Goal: Task Accomplishment & Management: Manage account settings

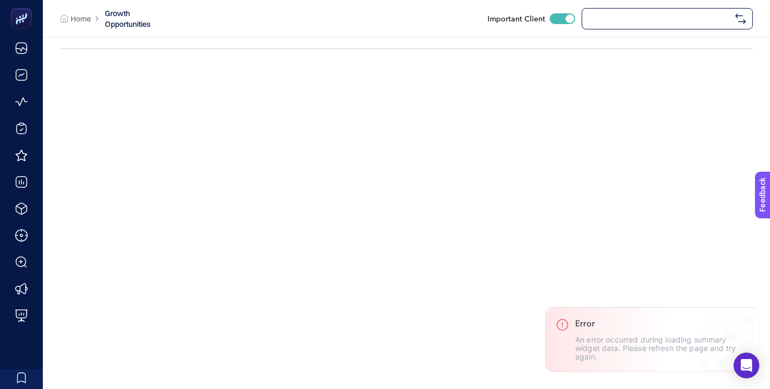
checkbox input "true"
click at [622, 17] on span "[URL][DOMAIN_NAME]" at bounding box center [659, 18] width 142 height 9
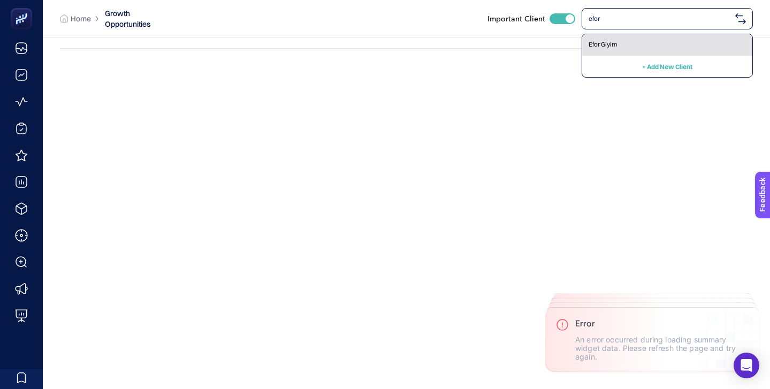
type input "efor"
click at [619, 40] on div "Efor Giyim" at bounding box center [667, 44] width 170 height 21
checkbox input "false"
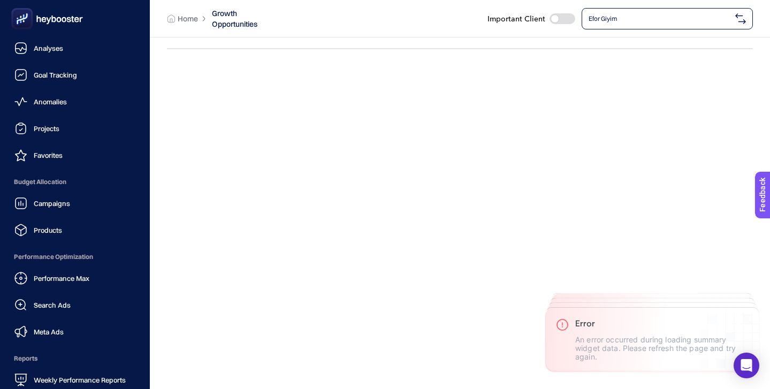
scroll to position [104, 0]
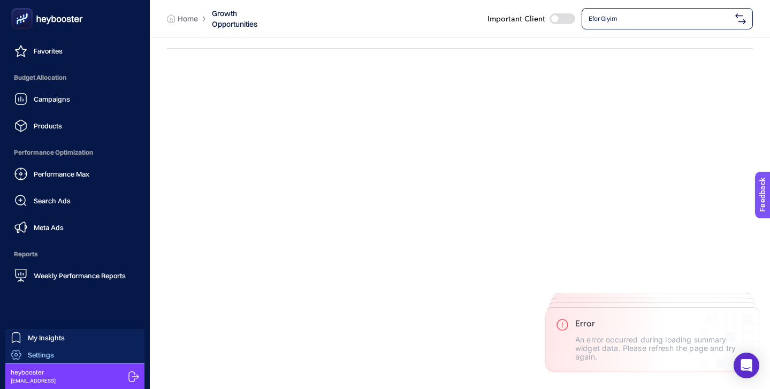
click at [68, 350] on link "Settings" at bounding box center [74, 354] width 139 height 17
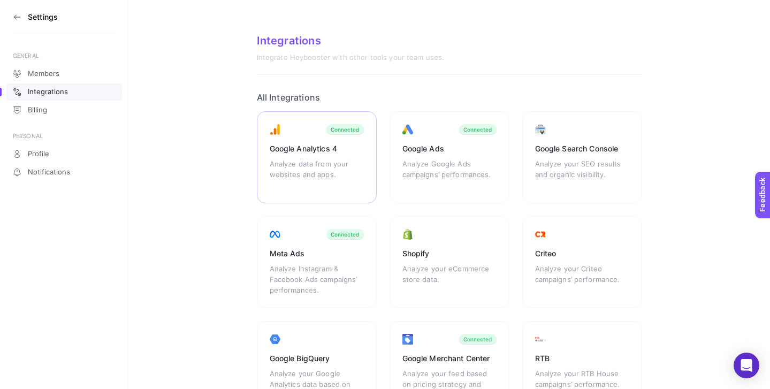
click at [308, 162] on div "Analyze data from your websites and apps." at bounding box center [317, 174] width 94 height 32
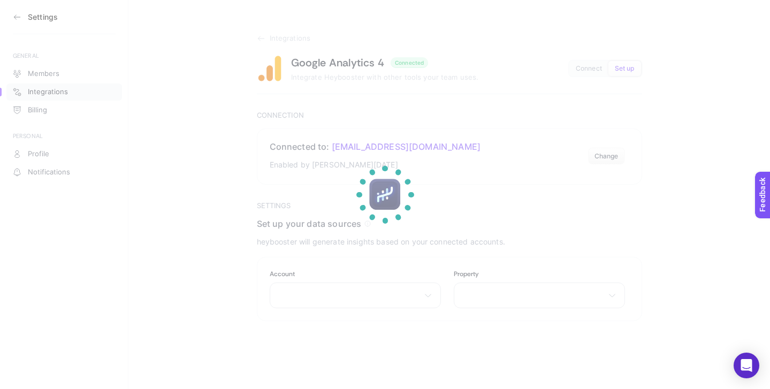
click at [14, 12] on section at bounding box center [385, 194] width 770 height 389
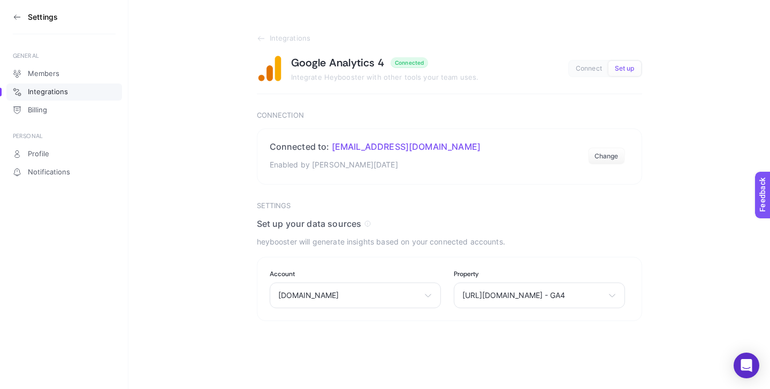
click at [13, 16] on icon at bounding box center [17, 17] width 9 height 9
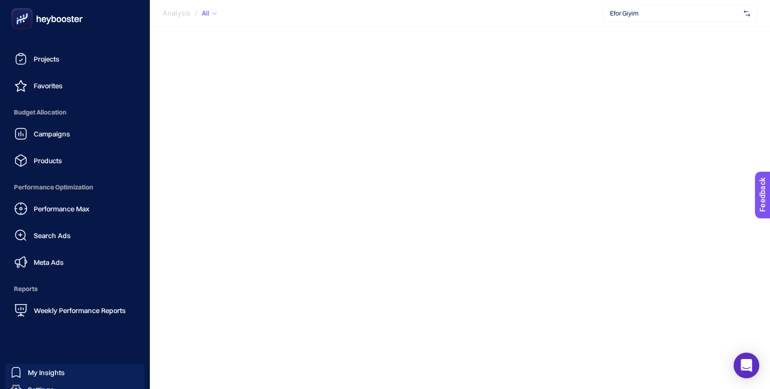
scroll to position [104, 0]
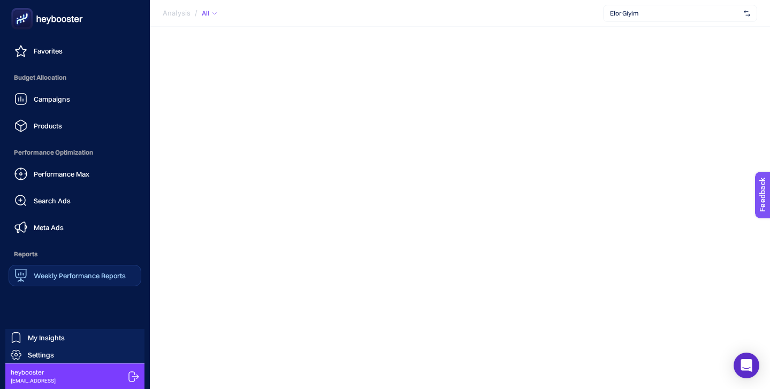
click at [88, 271] on span "Weekly Performance Reports" at bounding box center [80, 275] width 92 height 9
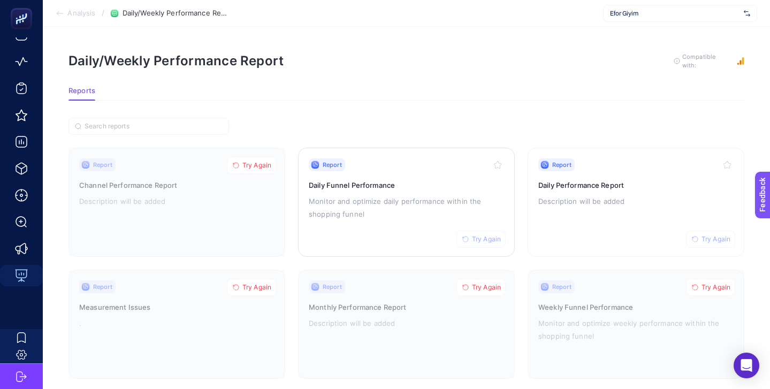
scroll to position [40, 0]
click at [589, 185] on h3 "Daily Performance Report" at bounding box center [635, 185] width 195 height 11
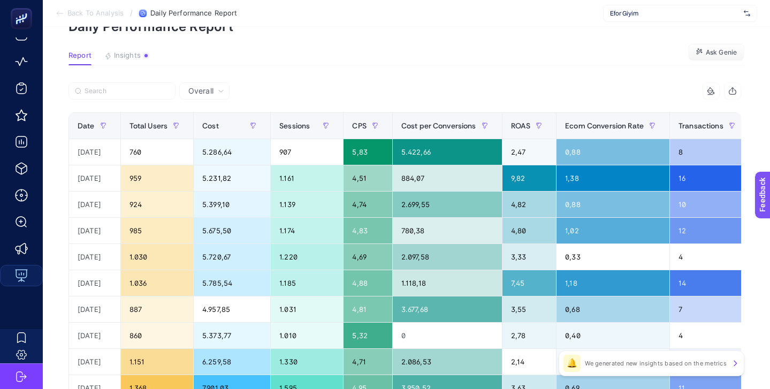
scroll to position [59, 0]
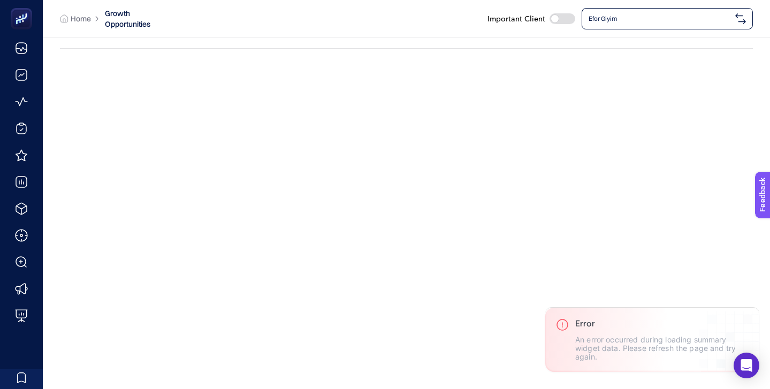
click at [611, 17] on span "Efor Giyim" at bounding box center [659, 18] width 142 height 9
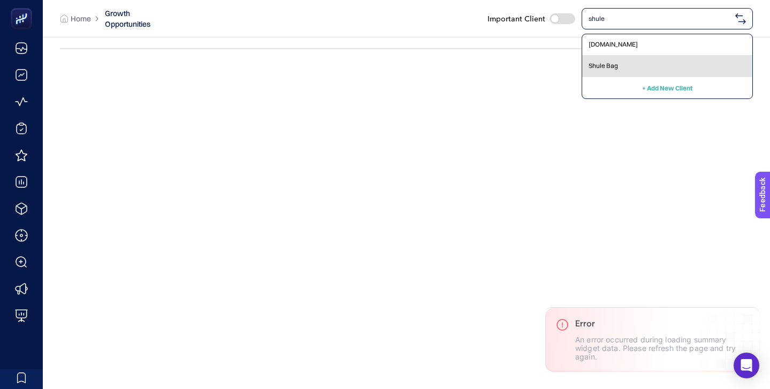
type input "shule"
click at [602, 65] on span "Shule Bag" at bounding box center [602, 66] width 29 height 9
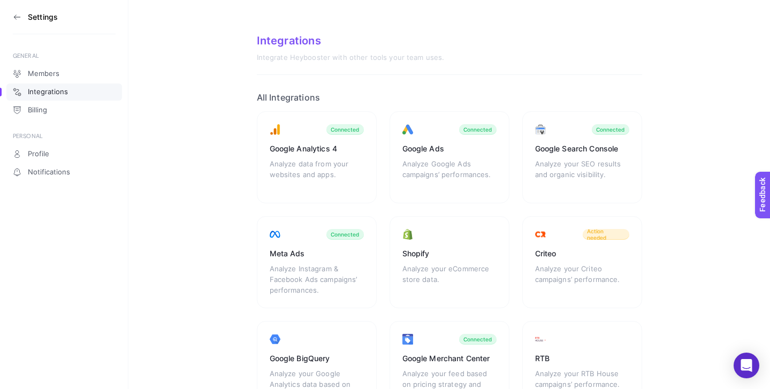
click at [18, 16] on icon at bounding box center [17, 17] width 9 height 9
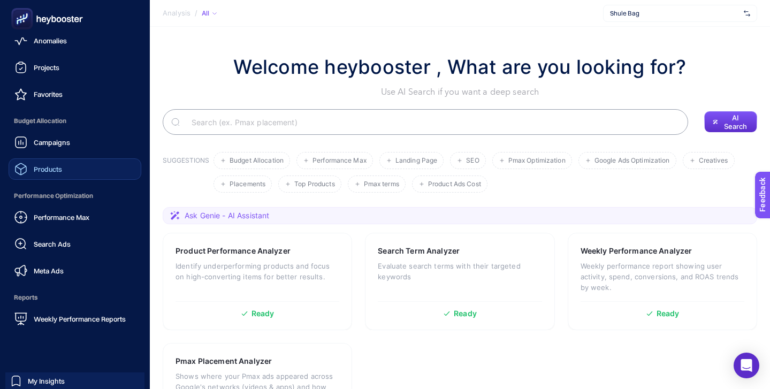
scroll to position [104, 0]
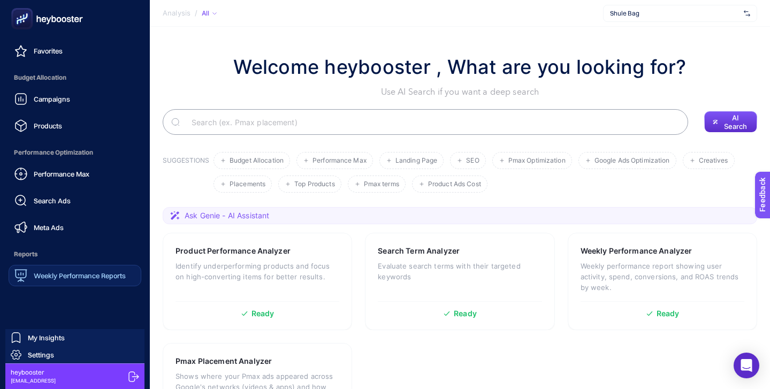
click at [74, 272] on span "Weekly Performance Reports" at bounding box center [80, 275] width 92 height 9
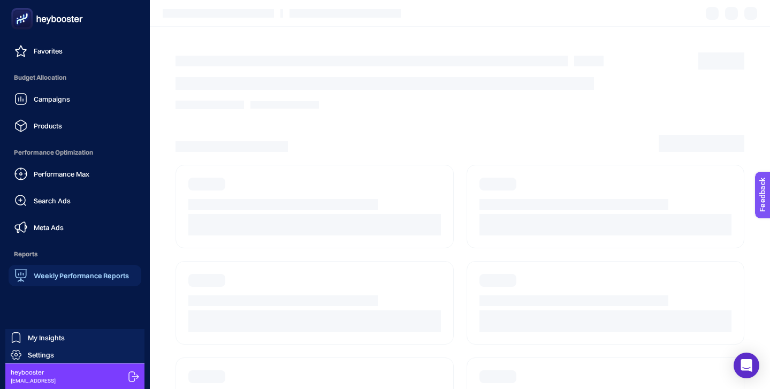
scroll to position [40, 0]
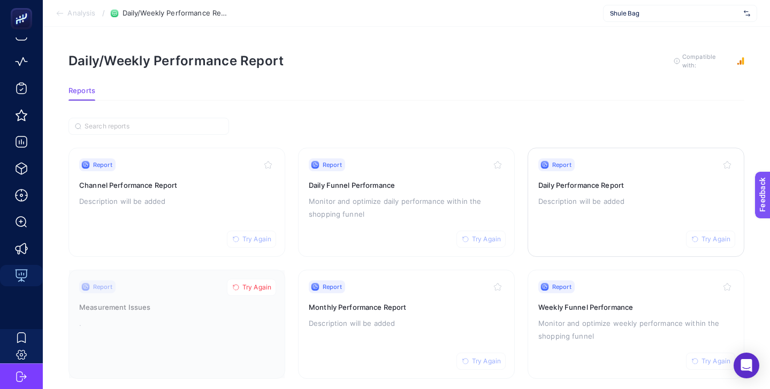
click at [643, 169] on div "Report Try Again" at bounding box center [635, 164] width 195 height 13
click at [723, 240] on span "Try Again" at bounding box center [715, 239] width 29 height 9
click at [627, 205] on p "Description will be added" at bounding box center [635, 201] width 195 height 13
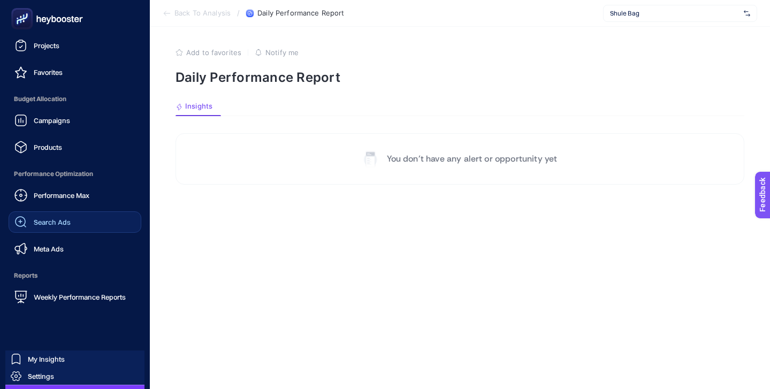
scroll to position [104, 0]
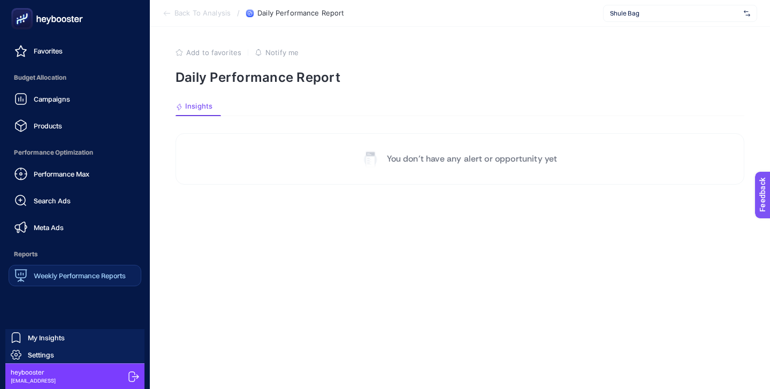
click at [95, 284] on link "Weekly Performance Reports" at bounding box center [75, 275] width 133 height 21
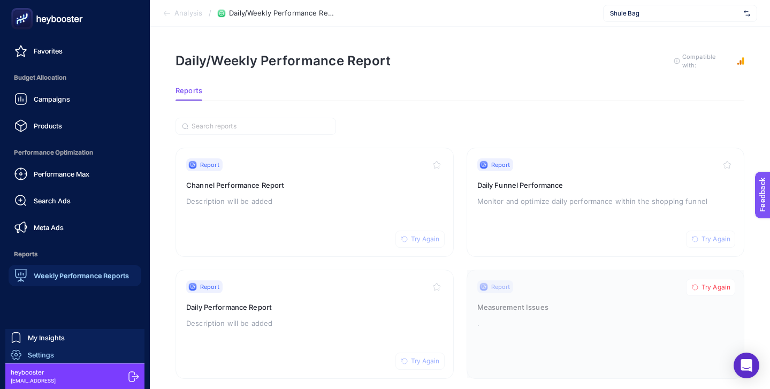
click at [63, 353] on link "Settings" at bounding box center [74, 354] width 139 height 17
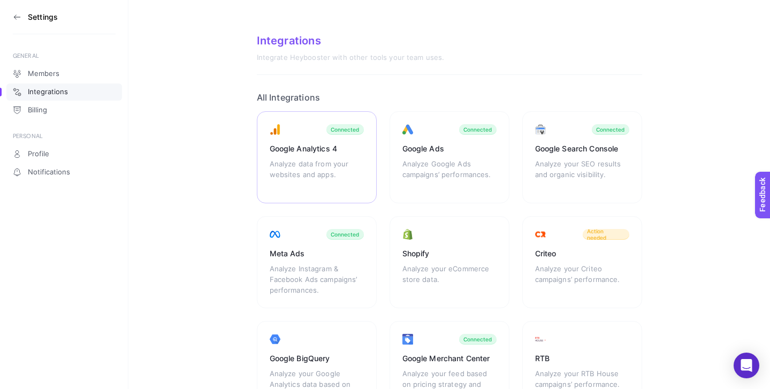
click at [330, 150] on div "Google Analytics 4" at bounding box center [317, 148] width 94 height 11
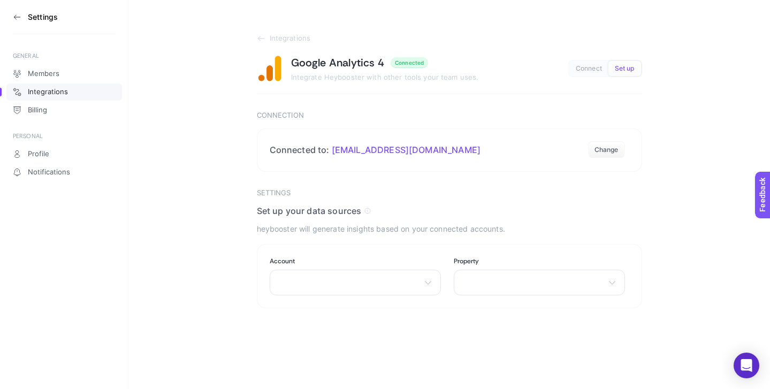
click at [14, 17] on icon at bounding box center [17, 17] width 6 height 0
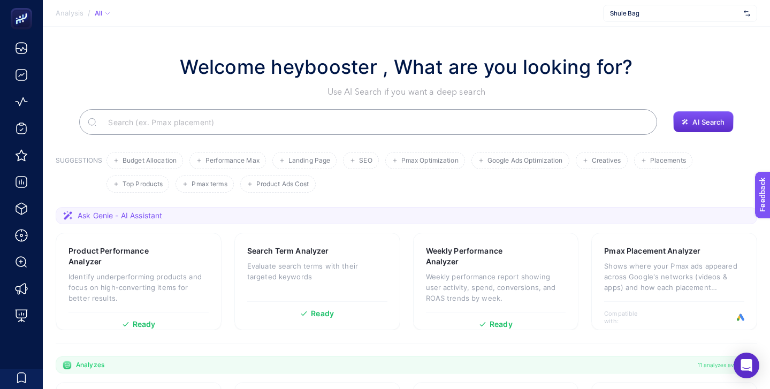
click at [656, 13] on span "Shule Bag" at bounding box center [674, 13] width 129 height 9
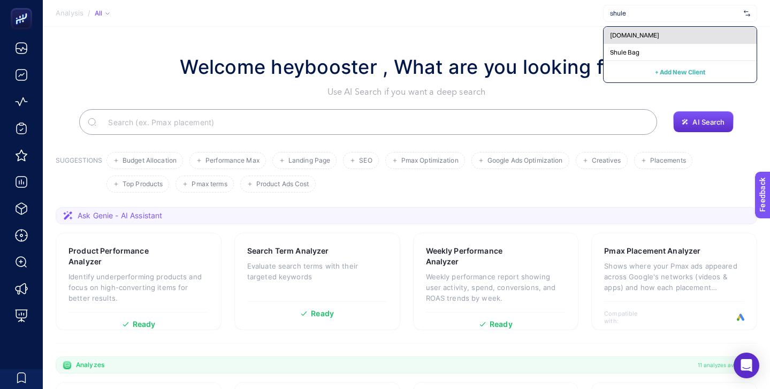
type input "shule"
click at [659, 34] on span "www.shulebags.com" at bounding box center [634, 35] width 49 height 9
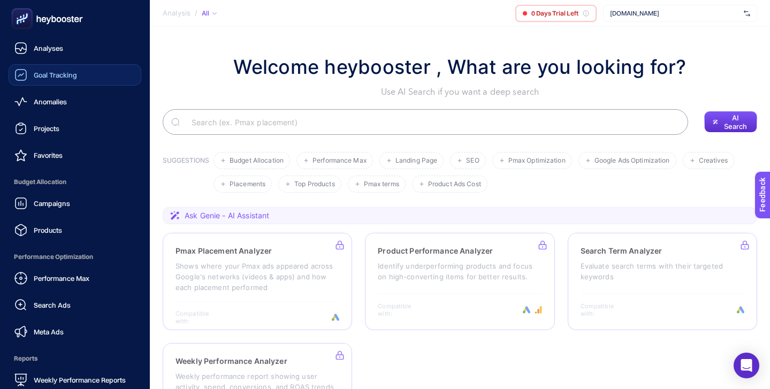
click at [65, 72] on span "Goal Tracking" at bounding box center [55, 75] width 43 height 9
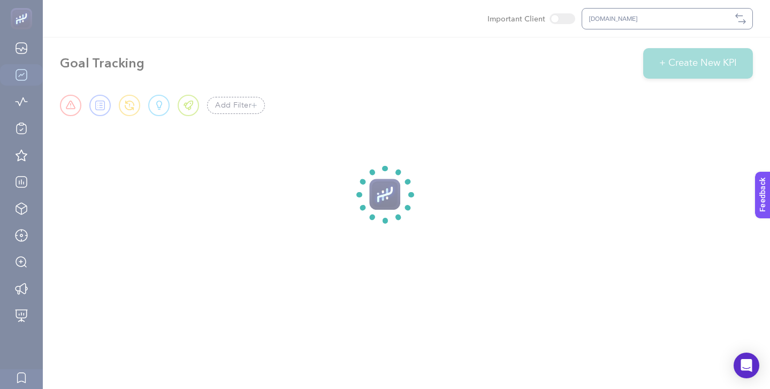
click at [563, 18] on section at bounding box center [385, 194] width 770 height 389
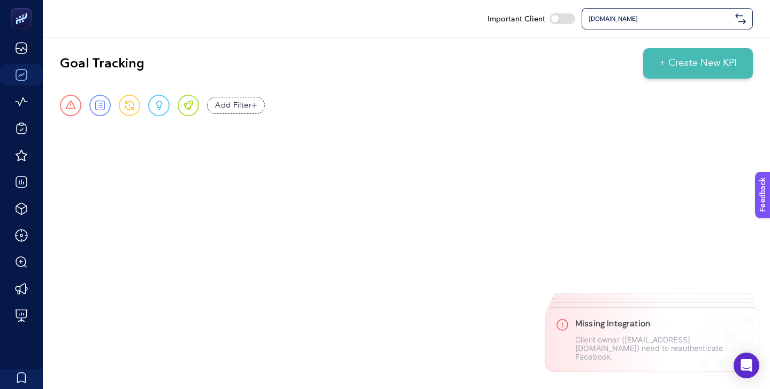
click at [563, 17] on div at bounding box center [562, 18] width 26 height 11
click at [549, 18] on input "checkbox" at bounding box center [549, 18] width 1 height 1
checkbox input "true"
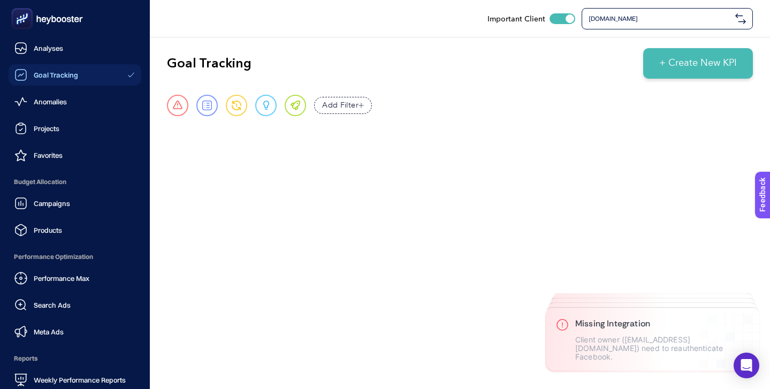
scroll to position [104, 0]
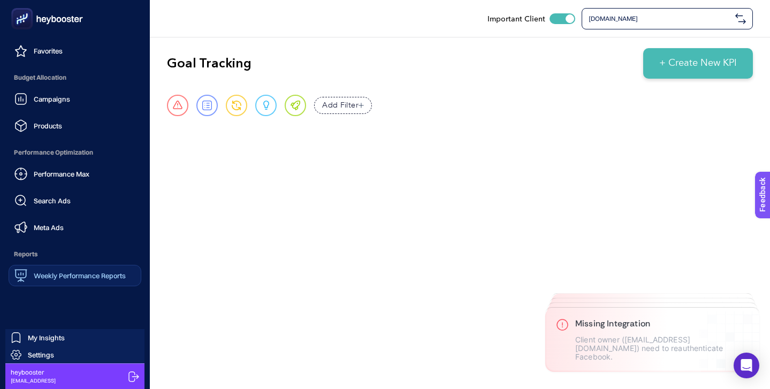
click at [80, 276] on span "Weekly Performance Reports" at bounding box center [80, 275] width 92 height 9
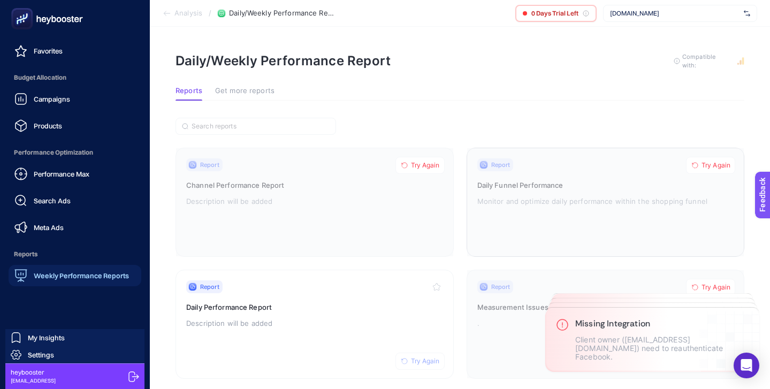
scroll to position [40, 0]
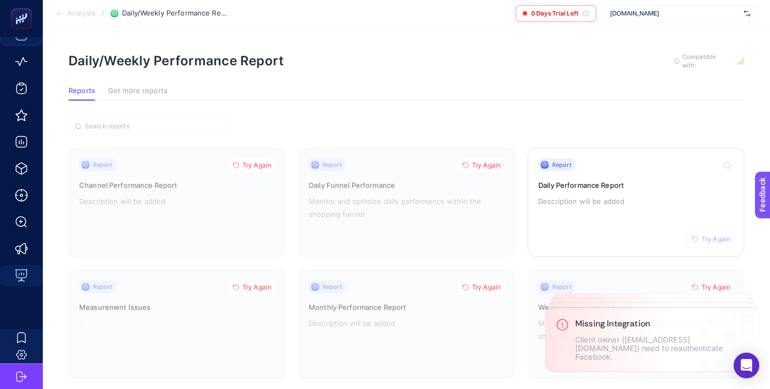
click at [642, 171] on div "Report Try Again Daily Performance Report Description will be added" at bounding box center [635, 202] width 195 height 88
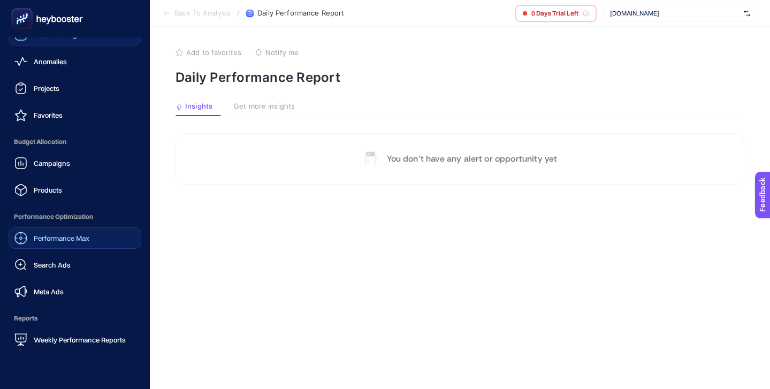
scroll to position [104, 0]
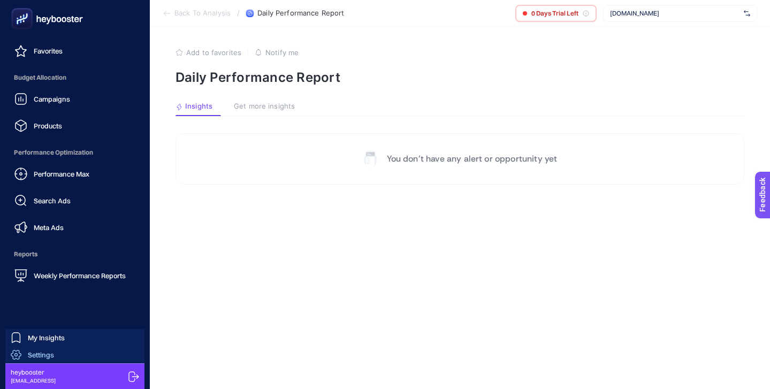
click at [85, 355] on link "Settings" at bounding box center [74, 354] width 139 height 17
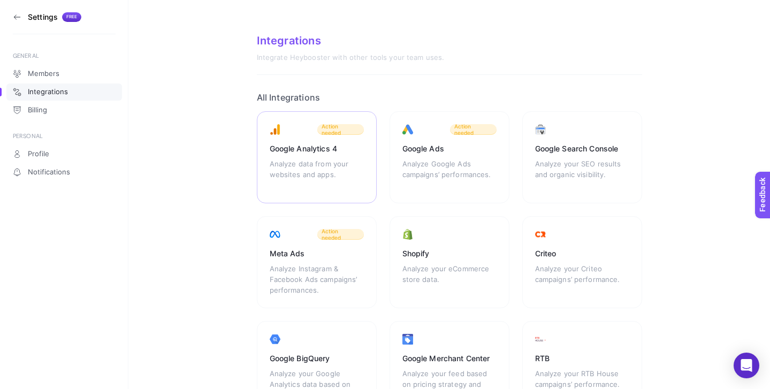
click at [315, 154] on div "Google Analytics 4" at bounding box center [317, 148] width 94 height 11
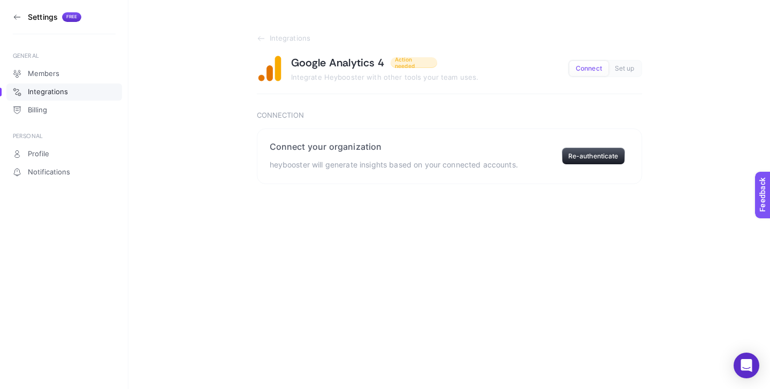
click at [19, 15] on icon at bounding box center [17, 17] width 9 height 9
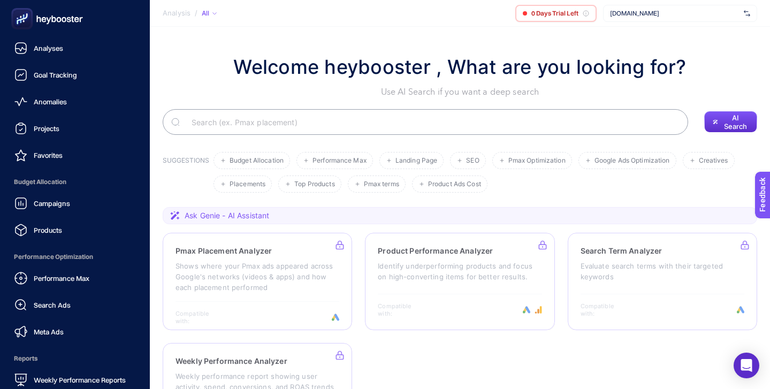
scroll to position [104, 0]
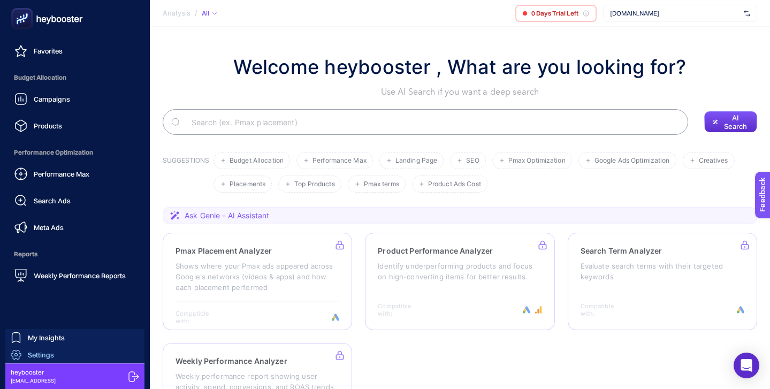
click at [93, 356] on link "Settings" at bounding box center [74, 354] width 139 height 17
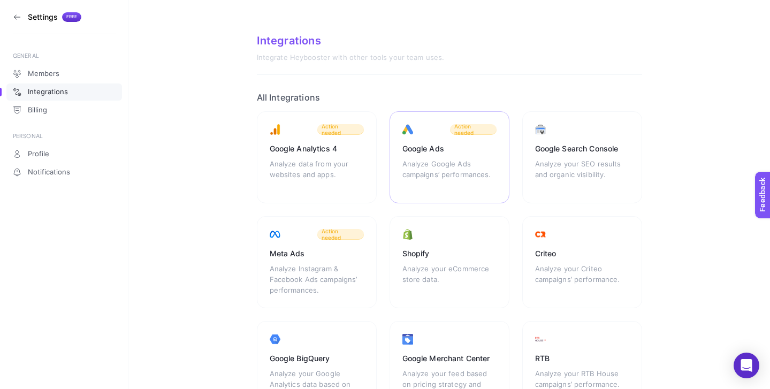
click at [456, 173] on div "Analyze Google Ads campaigns’ performances." at bounding box center [449, 174] width 94 height 32
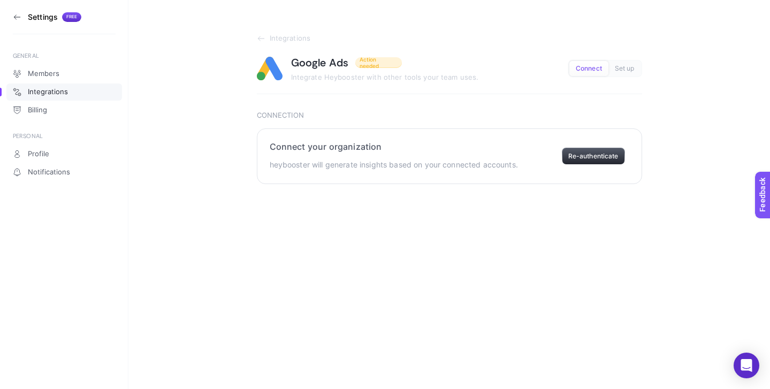
click at [590, 161] on button "Re-authenticate" at bounding box center [593, 156] width 63 height 17
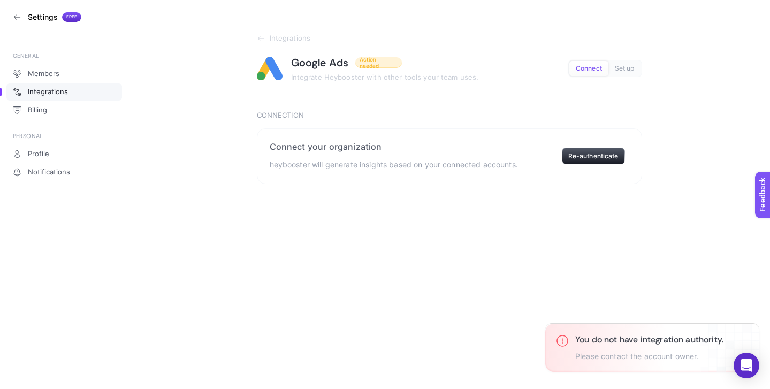
click at [13, 17] on icon at bounding box center [17, 17] width 9 height 9
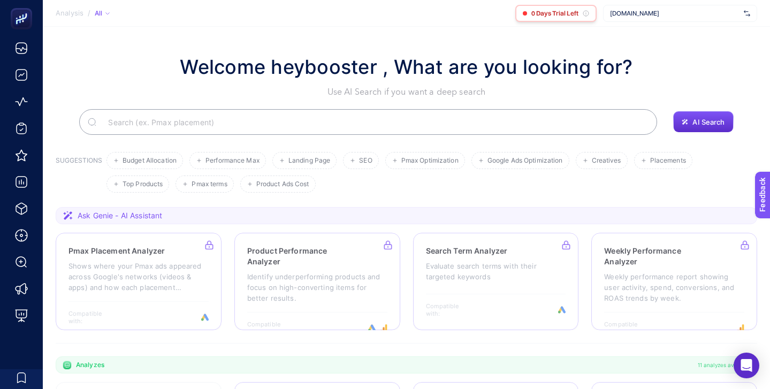
click at [560, 17] on span "0 Days Trial Left" at bounding box center [554, 13] width 47 height 9
click at [584, 13] on icon at bounding box center [586, 13] width 6 height 6
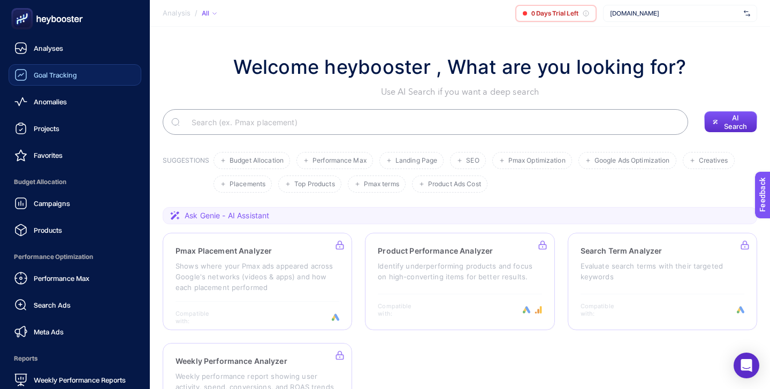
click at [60, 75] on span "Goal Tracking" at bounding box center [55, 75] width 43 height 9
